Goal: Check status: Check status

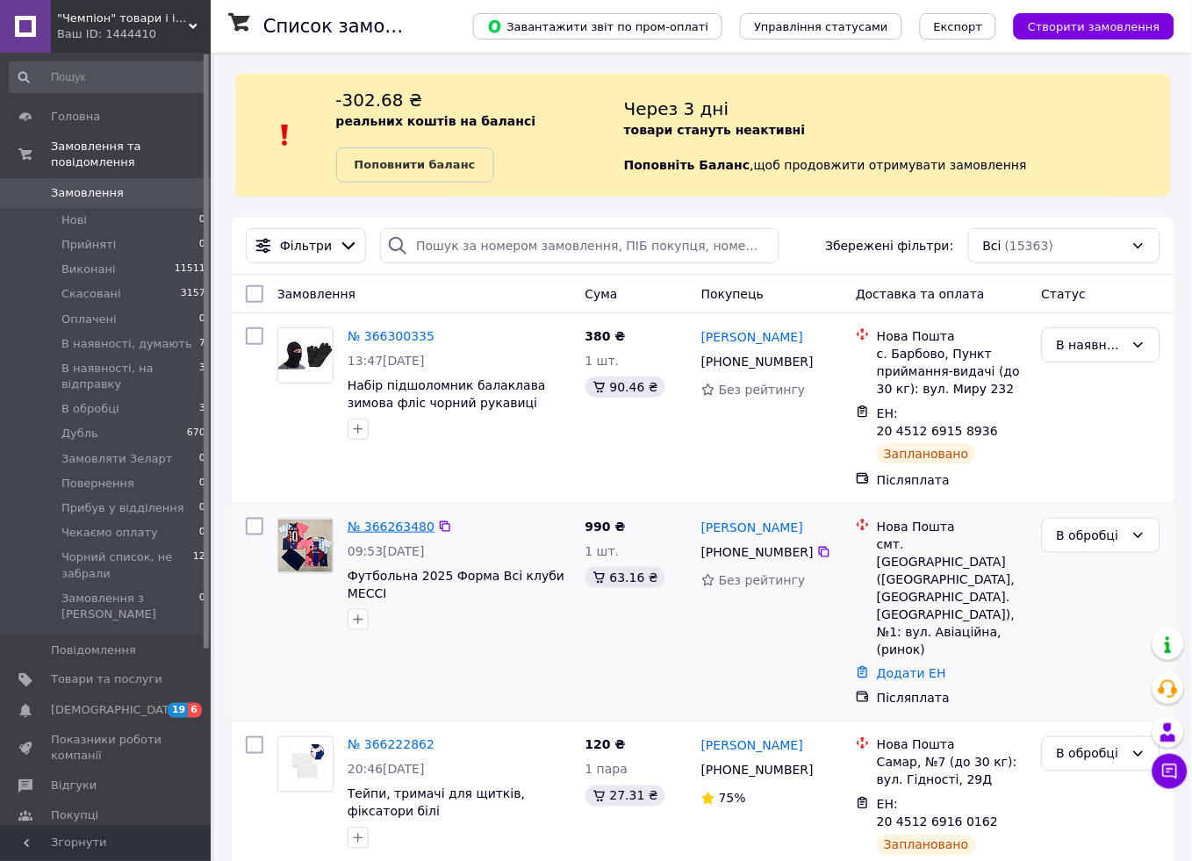
click at [369, 520] on link "№ 366263480" at bounding box center [391, 527] width 87 height 14
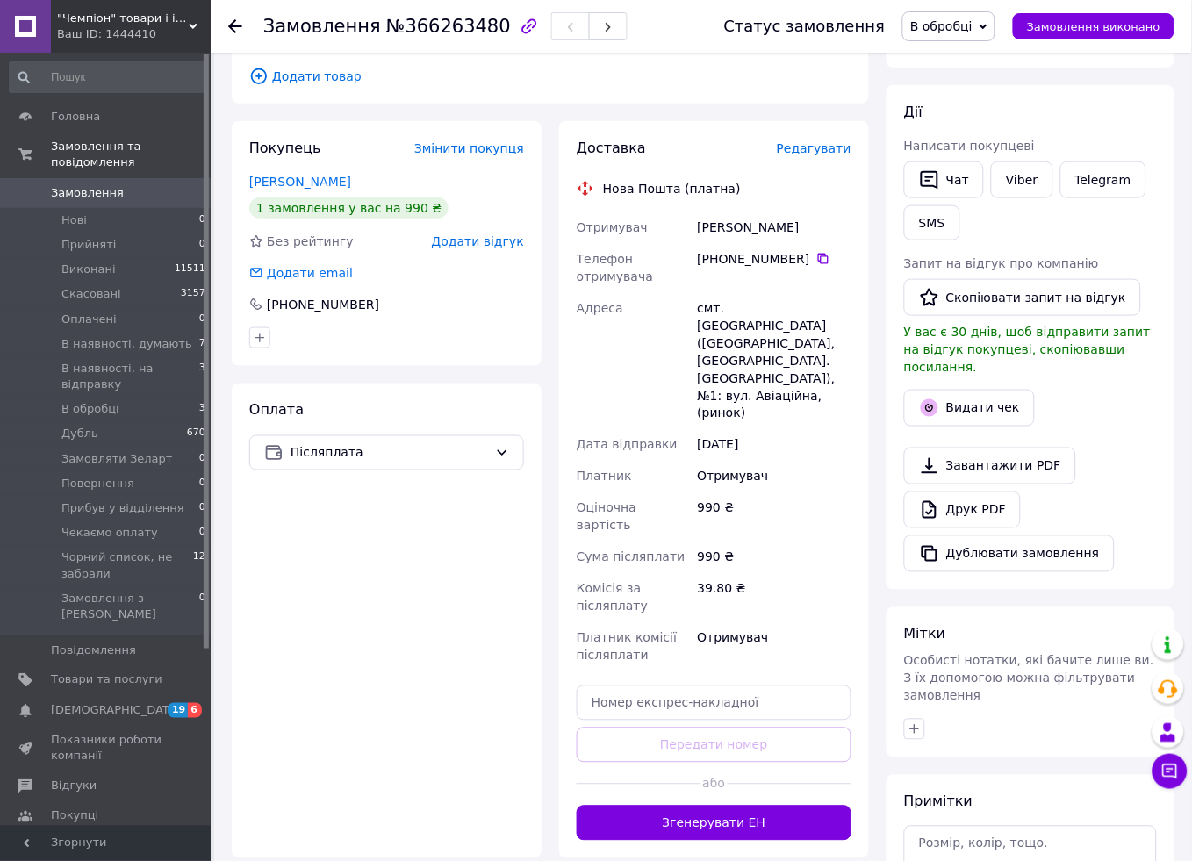
scroll to position [292, 0]
